Goal: Task Accomplishment & Management: Manage account settings

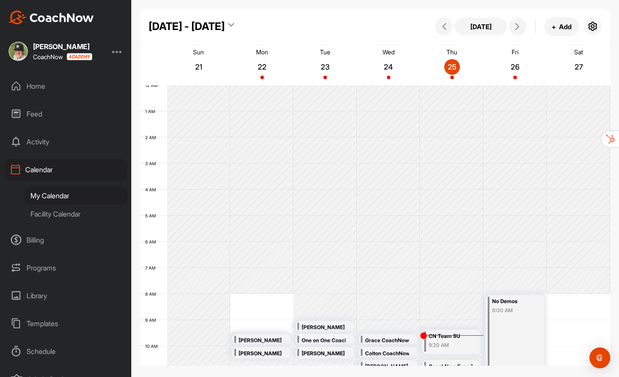
scroll to position [206, 0]
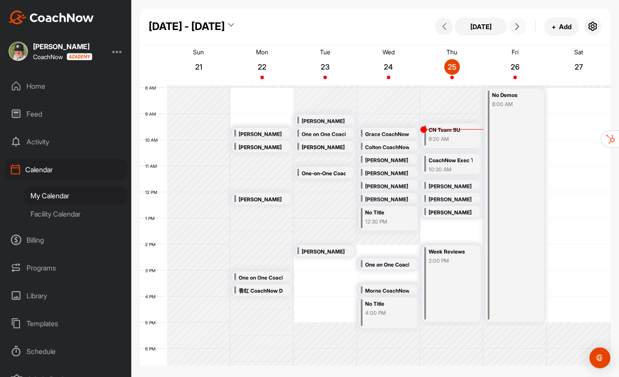
click at [516, 27] on icon at bounding box center [517, 26] width 7 height 7
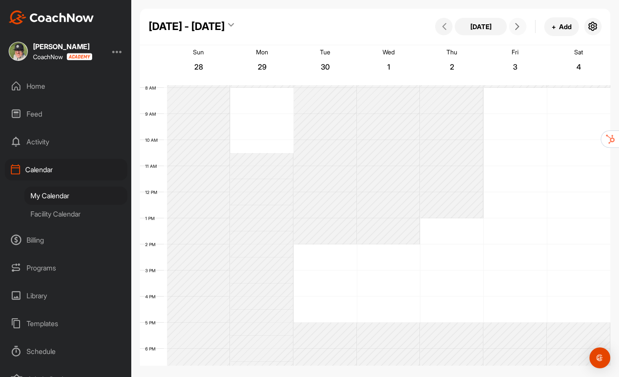
scroll to position [150, 0]
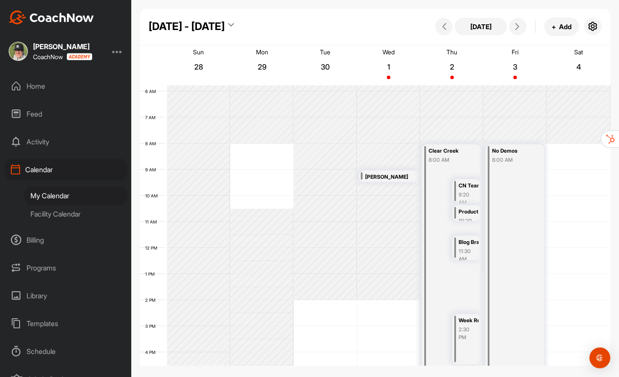
click at [65, 199] on div "My Calendar" at bounding box center [75, 196] width 103 height 18
click at [583, 29] on div "Today + Add" at bounding box center [517, 26] width 169 height 19
click at [591, 27] on icon "button" at bounding box center [593, 26] width 10 height 10
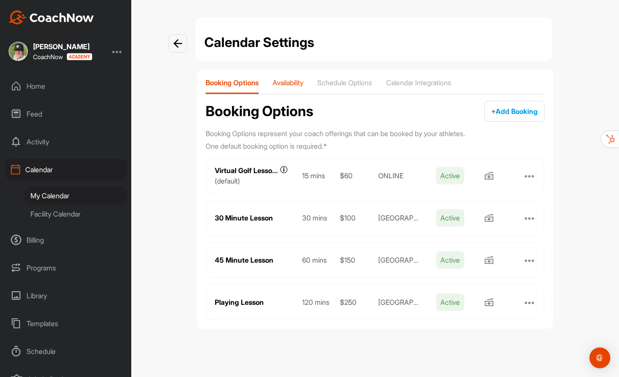
click at [286, 83] on p "Availability" at bounding box center [288, 82] width 31 height 9
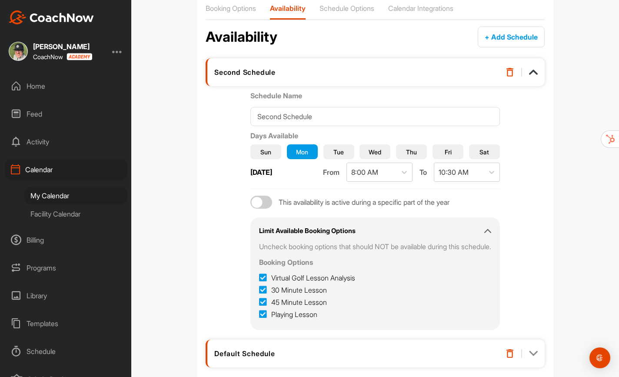
scroll to position [75, 0]
click at [535, 76] on div "Second Schedule" at bounding box center [375, 72] width 339 height 28
click at [535, 71] on img at bounding box center [533, 71] width 9 height 9
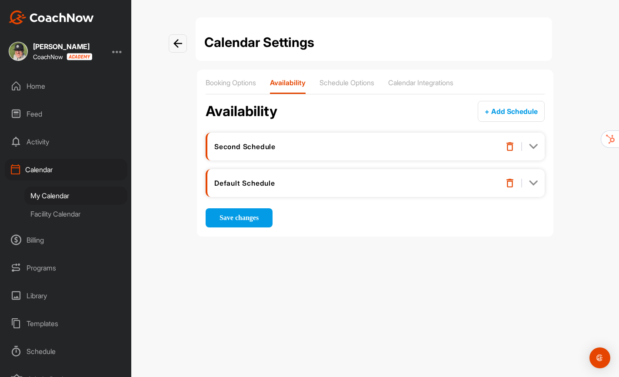
scroll to position [0, 0]
click at [508, 147] on img at bounding box center [510, 146] width 9 height 9
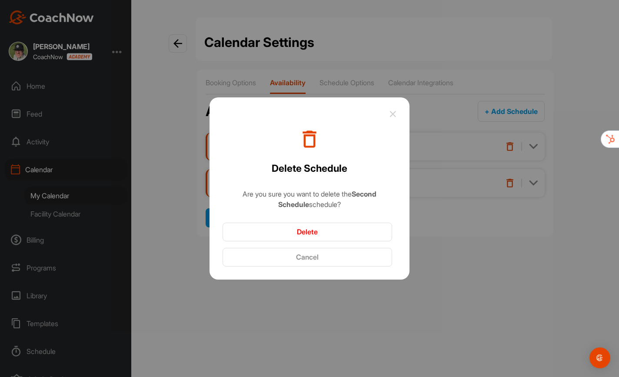
click at [322, 231] on button "Delete" at bounding box center [308, 232] width 170 height 19
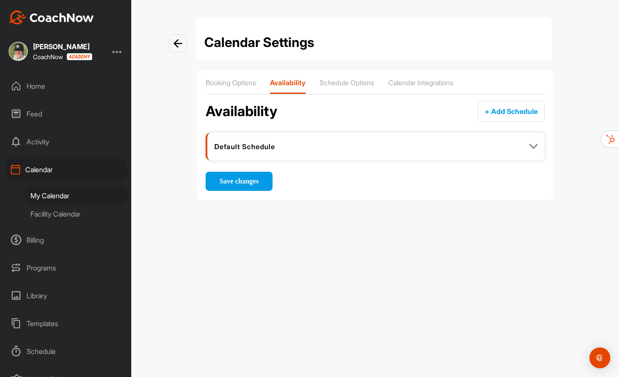
click at [259, 147] on div "Default Schedule" at bounding box center [351, 146] width 275 height 9
drag, startPoint x: 282, startPoint y: 148, endPoint x: 240, endPoint y: 150, distance: 42.2
click at [240, 150] on div "Default Schedule" at bounding box center [351, 146] width 275 height 9
click at [533, 148] on img at bounding box center [533, 146] width 9 height 9
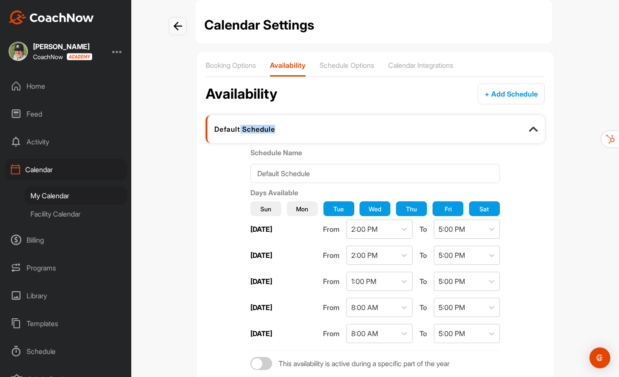
scroll to position [19, 0]
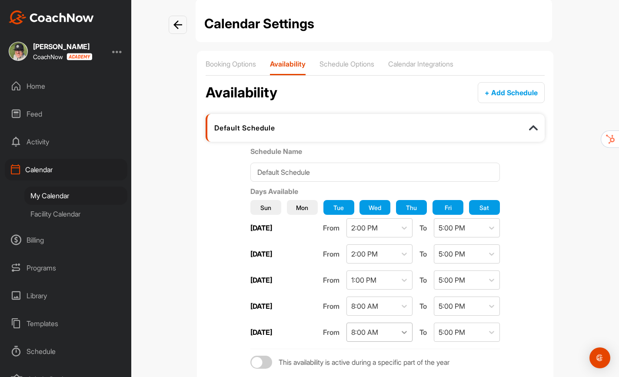
click at [409, 334] on icon at bounding box center [404, 332] width 9 height 9
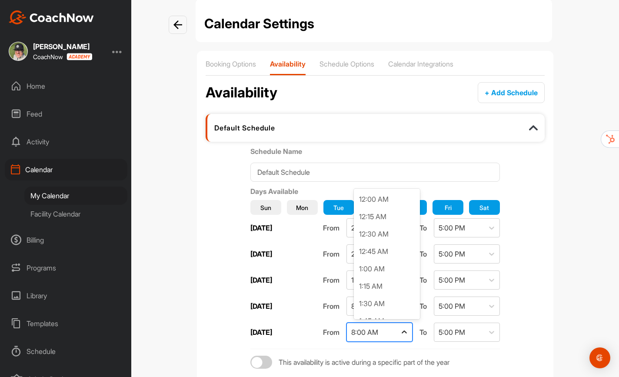
scroll to position [451, 0]
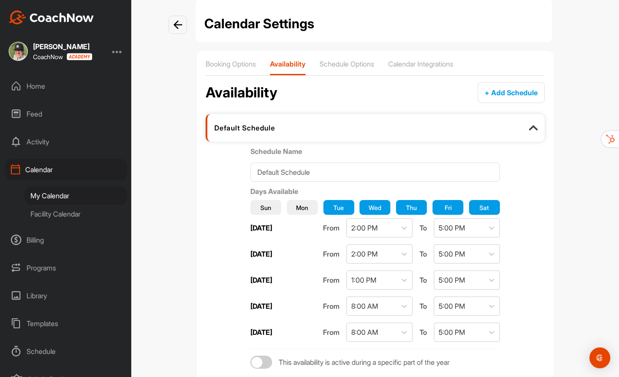
click at [296, 331] on div "Saturday From 8:00 AM To 5:00 PM" at bounding box center [375, 332] width 250 height 19
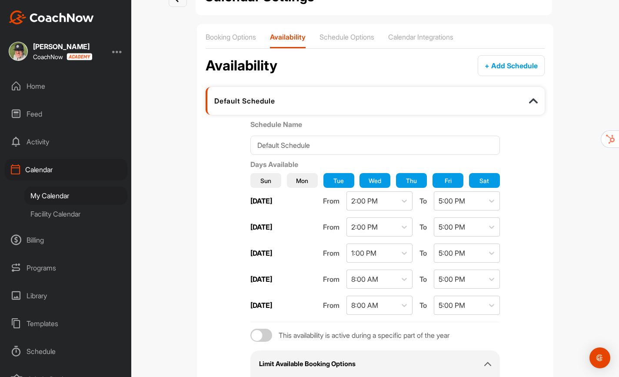
scroll to position [59, 0]
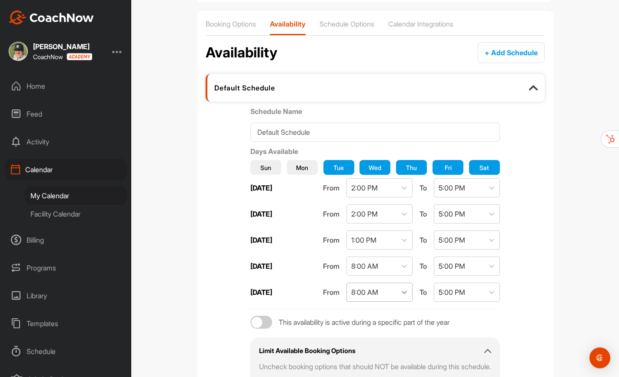
click at [409, 293] on icon at bounding box center [404, 292] width 9 height 9
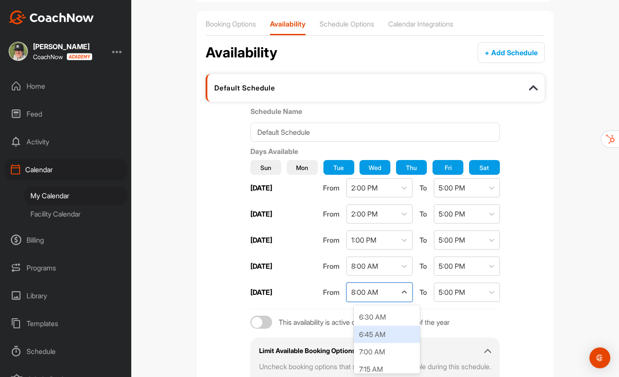
scroll to position [0, 0]
click at [393, 297] on div "8:00 AM" at bounding box center [372, 292] width 50 height 18
click at [489, 168] on span "Sat" at bounding box center [485, 167] width 10 height 9
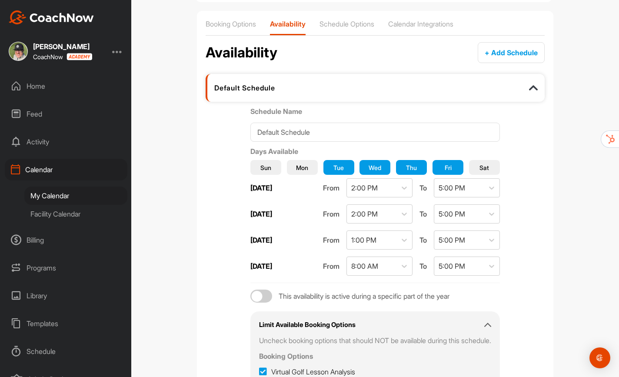
click at [326, 168] on button "Tue" at bounding box center [339, 167] width 31 height 15
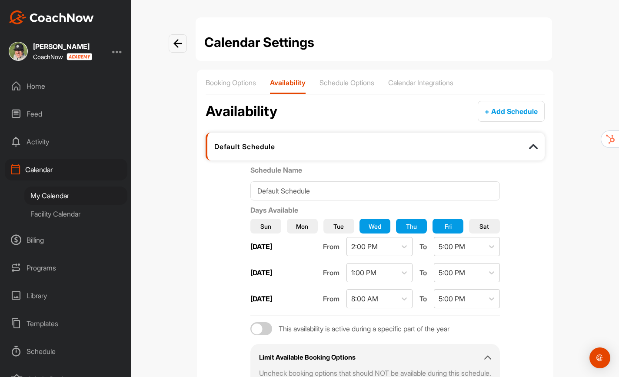
click at [183, 45] on div at bounding box center [178, 43] width 18 height 18
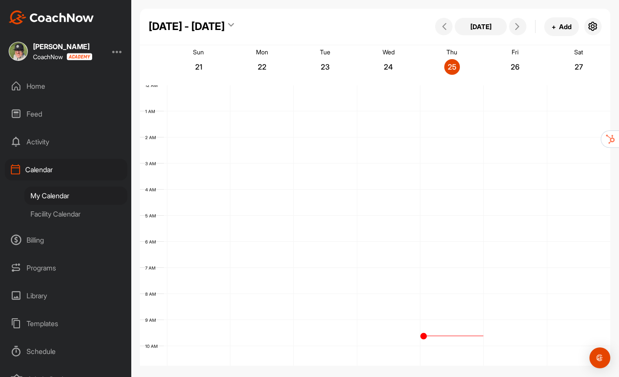
scroll to position [150, 0]
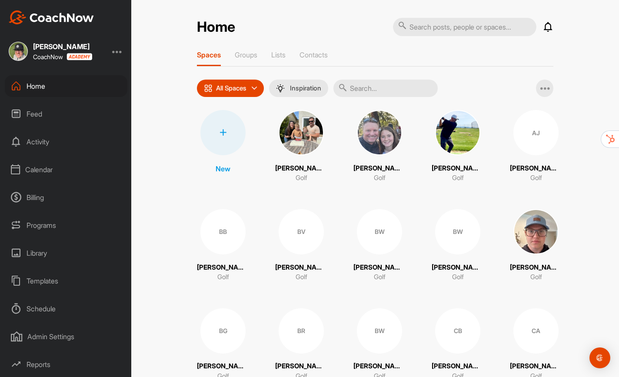
click at [47, 90] on div "Home" at bounding box center [66, 86] width 123 height 22
click at [44, 304] on div "Schedule" at bounding box center [66, 309] width 123 height 22
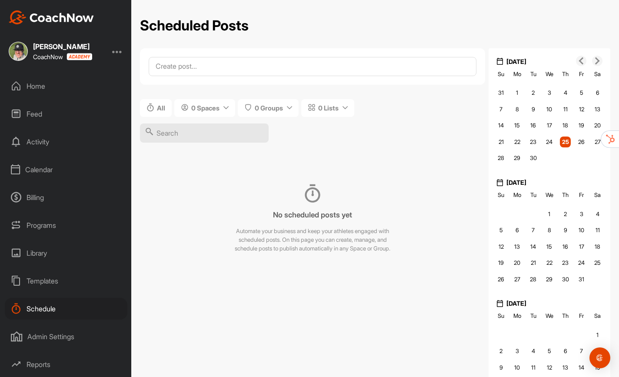
click at [35, 164] on div "Calendar" at bounding box center [66, 170] width 123 height 22
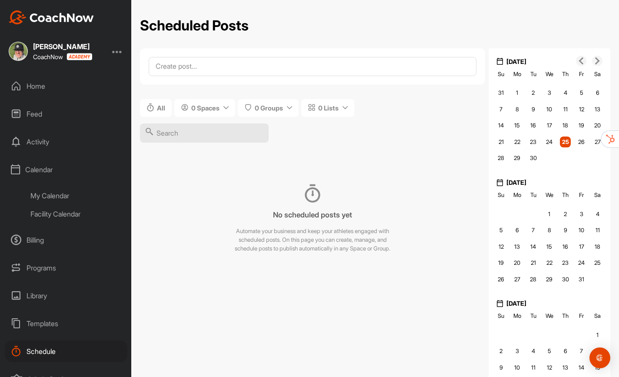
click at [52, 198] on div "My Calendar" at bounding box center [75, 196] width 103 height 18
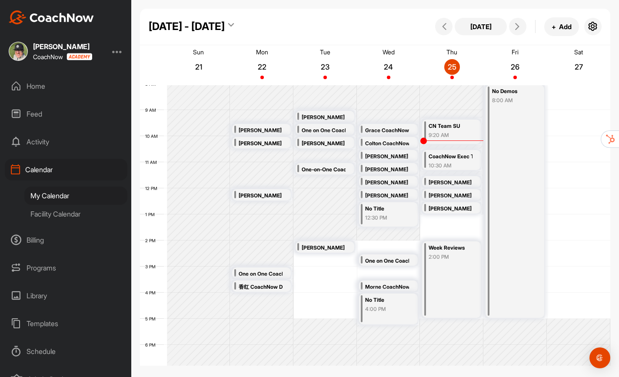
scroll to position [223, 0]
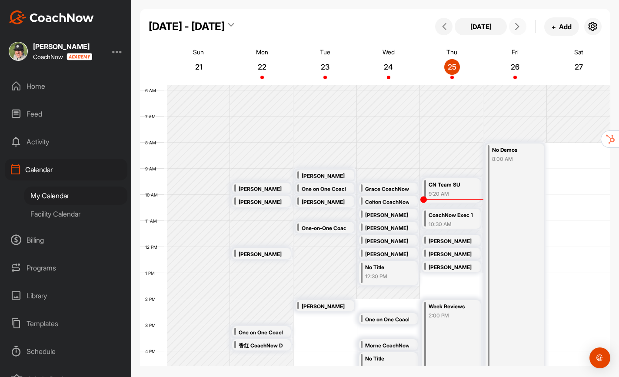
click at [515, 23] on icon at bounding box center [517, 26] width 7 height 7
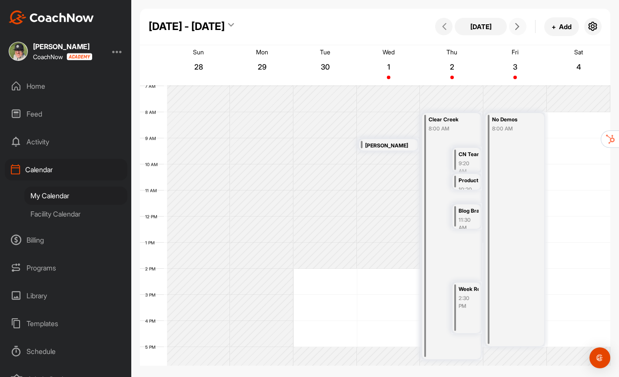
scroll to position [198, 0]
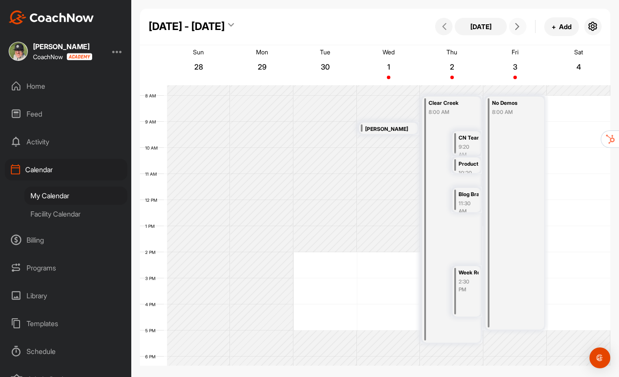
click at [469, 297] on div "Week Reviews 2:30 PM" at bounding box center [467, 291] width 29 height 50
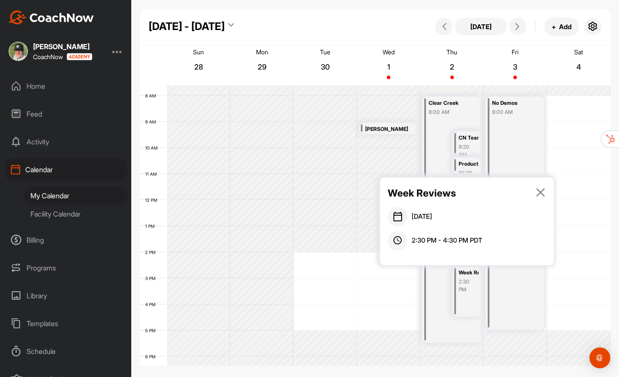
click at [544, 195] on icon at bounding box center [541, 192] width 10 height 10
